Goal: Task Accomplishment & Management: Complete application form

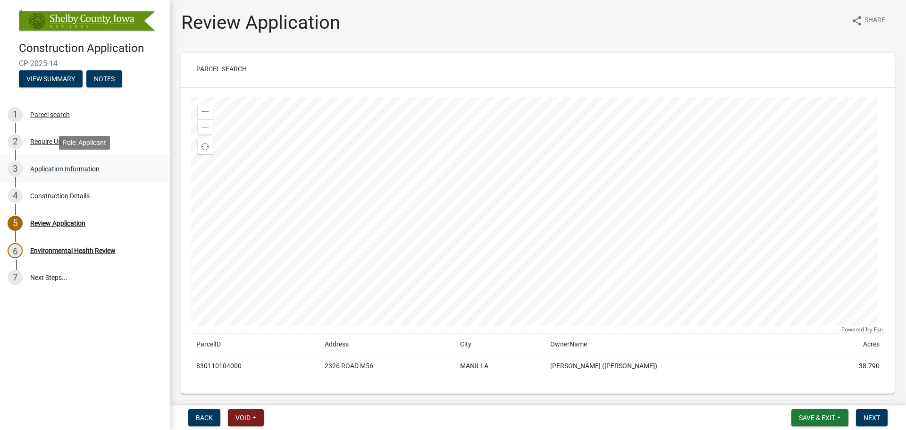
click at [58, 166] on div "Application Information" at bounding box center [64, 169] width 69 height 7
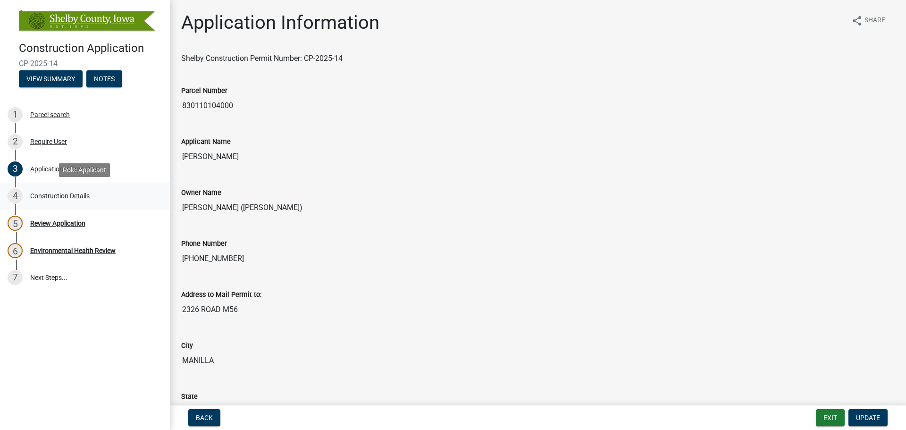
click at [74, 196] on div "Construction Details" at bounding box center [59, 196] width 59 height 7
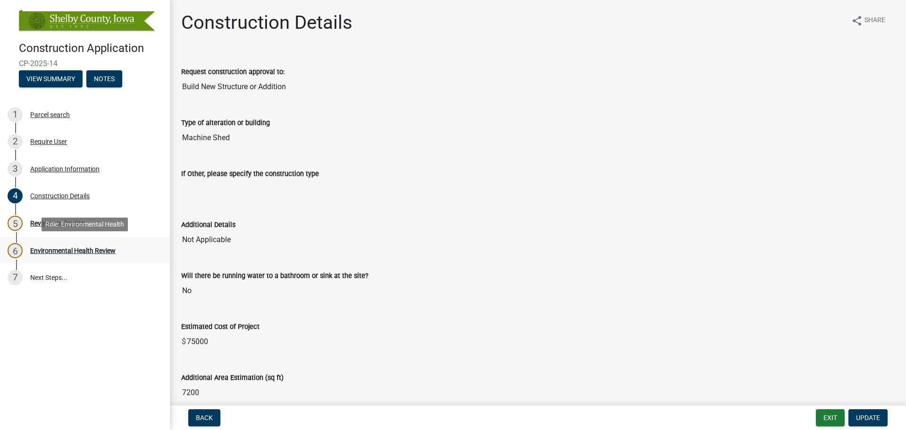
click at [78, 248] on div "Environmental Health Review" at bounding box center [72, 250] width 85 height 7
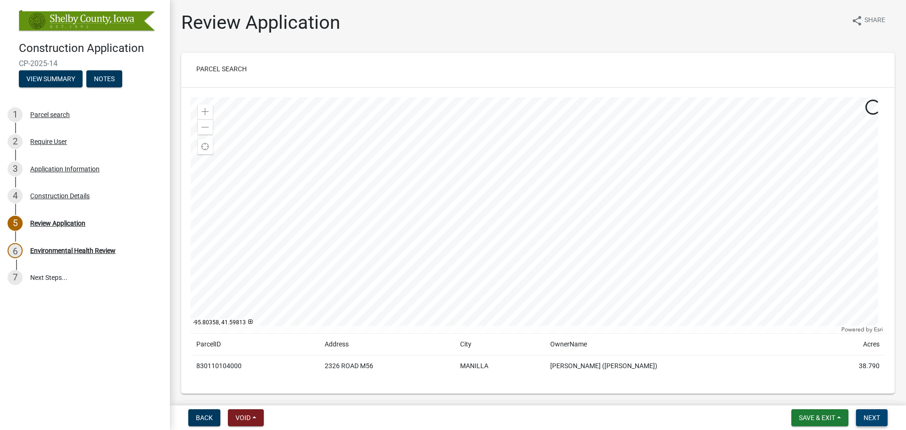
click at [870, 417] on span "Next" at bounding box center [872, 418] width 17 height 8
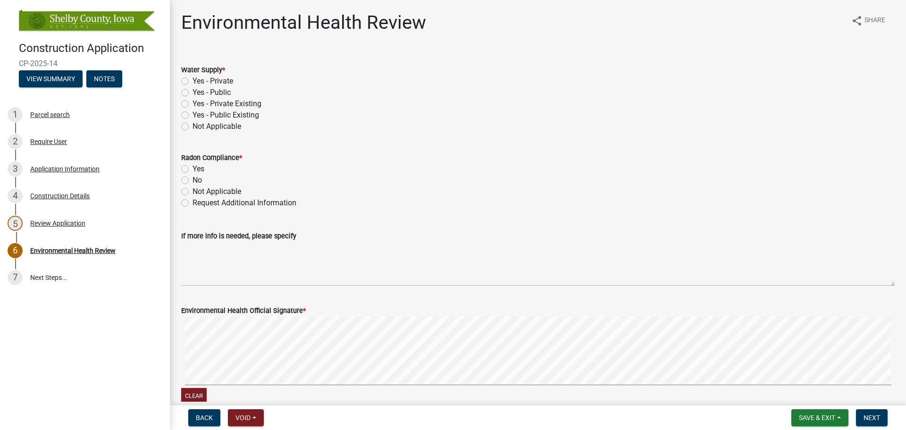
click at [193, 128] on label "Not Applicable" at bounding box center [217, 126] width 49 height 11
click at [193, 127] on input "Not Applicable" at bounding box center [196, 124] width 6 height 6
radio input "true"
click at [193, 192] on label "Not Applicable" at bounding box center [217, 191] width 49 height 11
click at [193, 192] on input "Not Applicable" at bounding box center [196, 189] width 6 height 6
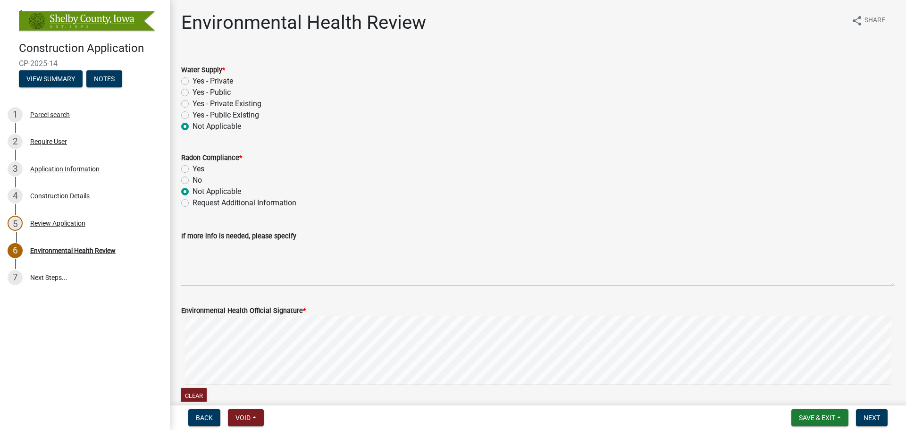
radio input "true"
click at [874, 420] on span "Next" at bounding box center [872, 418] width 17 height 8
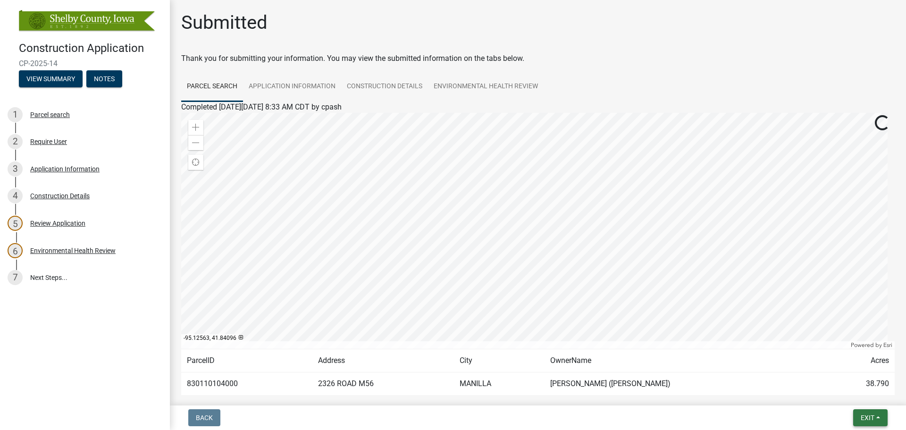
click at [873, 415] on span "Exit" at bounding box center [868, 418] width 14 height 8
click at [846, 390] on button "Save & Exit" at bounding box center [850, 393] width 76 height 23
click at [455, 85] on link "Environmental Health Review" at bounding box center [486, 87] width 116 height 30
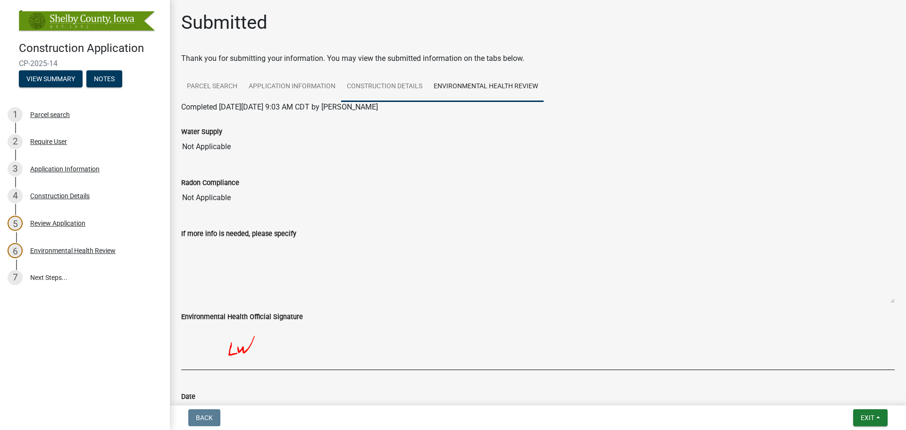
click at [373, 93] on link "Construction Details" at bounding box center [384, 87] width 87 height 30
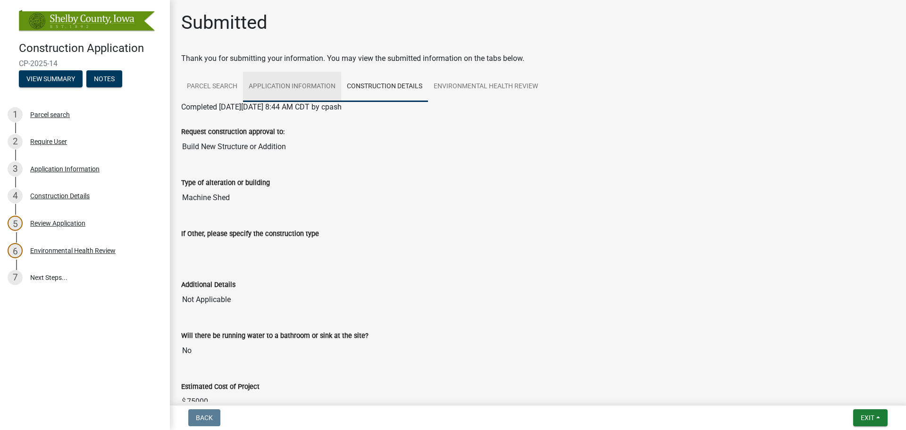
click at [303, 88] on link "Application Information" at bounding box center [292, 87] width 98 height 30
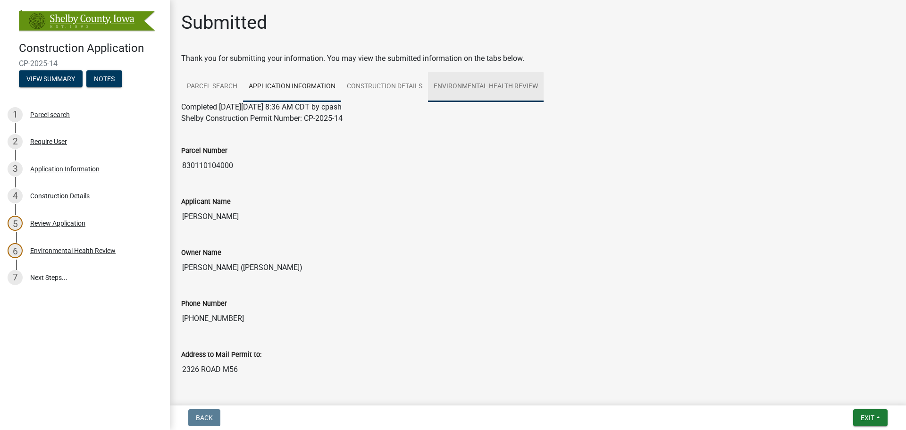
click at [452, 78] on link "Environmental Health Review" at bounding box center [486, 87] width 116 height 30
